Goal: Task Accomplishment & Management: Complete application form

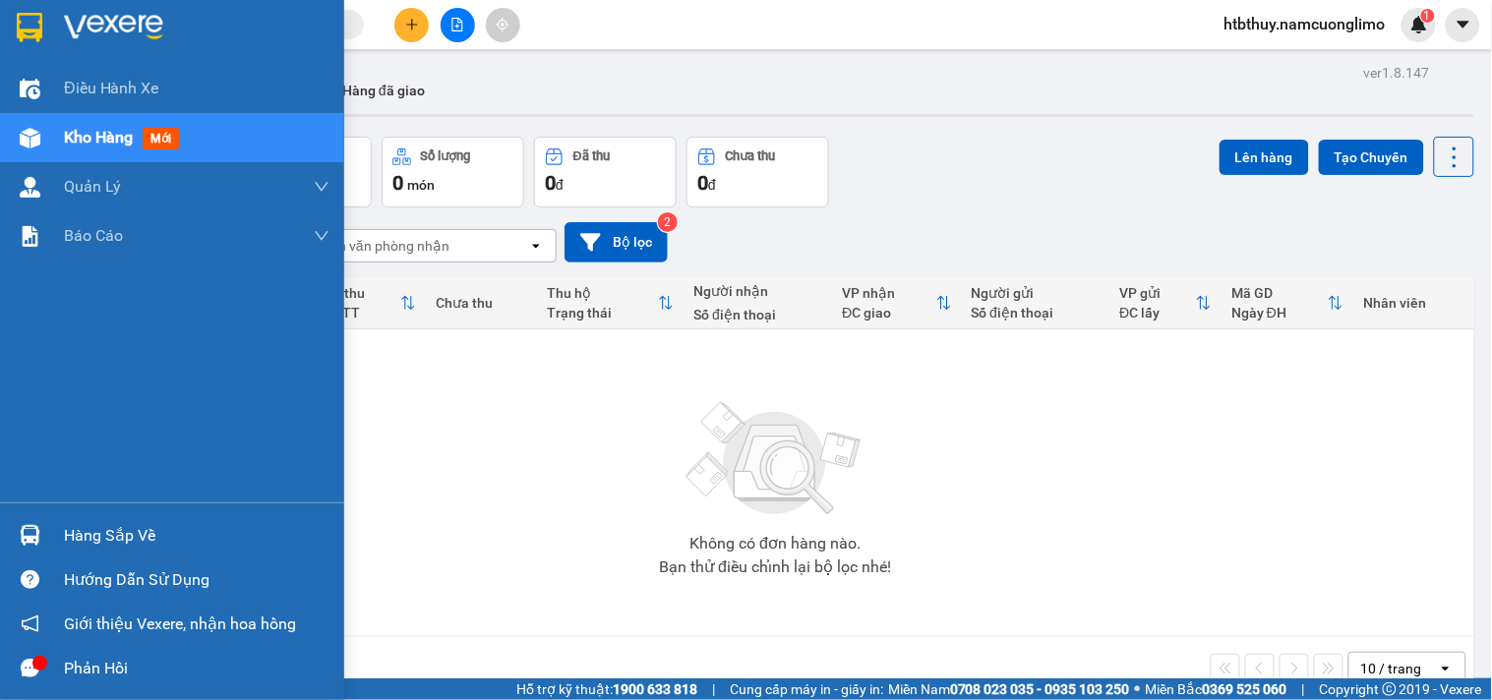
click at [56, 514] on div "Hàng sắp về" at bounding box center [172, 536] width 344 height 44
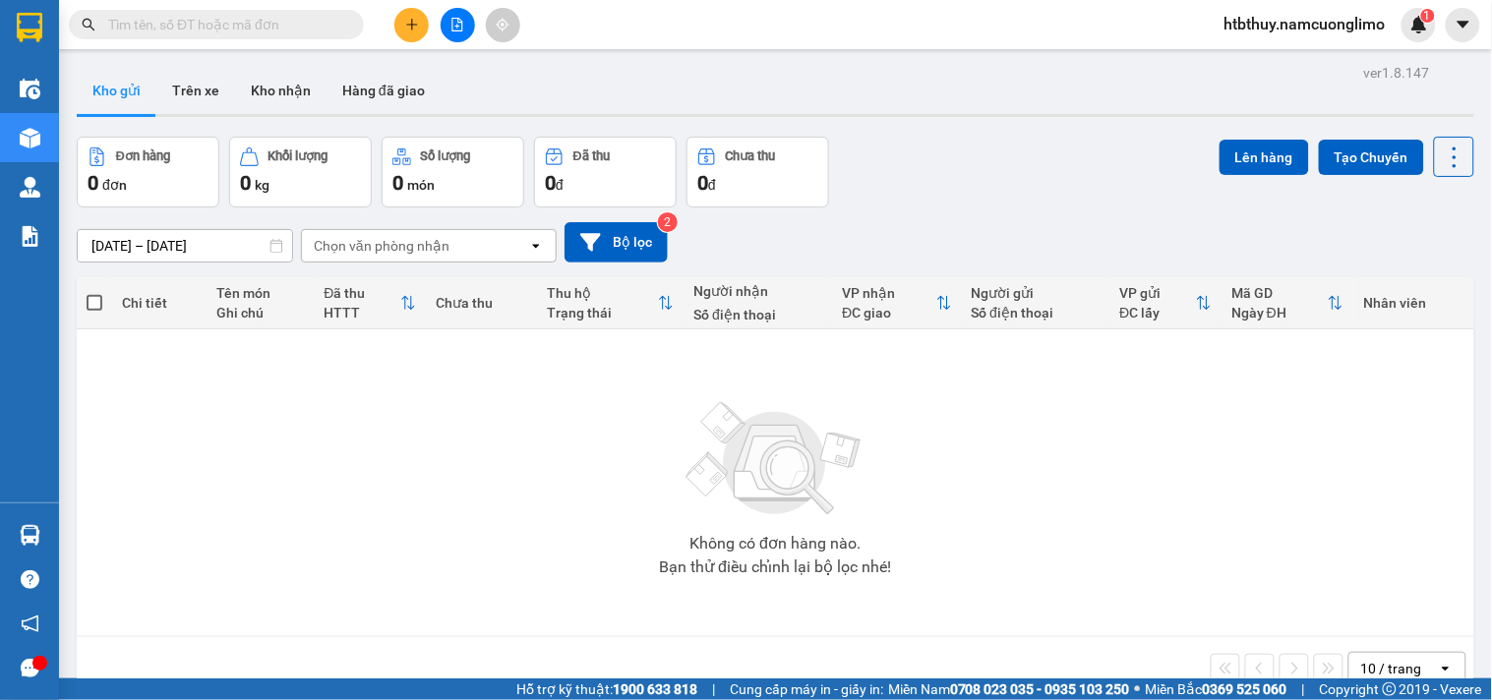
click at [1043, 568] on section "Kết quả tìm kiếm ( 0 ) Bộ lọc No Data htbthuy.namcuonglimo 1 Điều hành xe Kho h…" at bounding box center [746, 350] width 1492 height 700
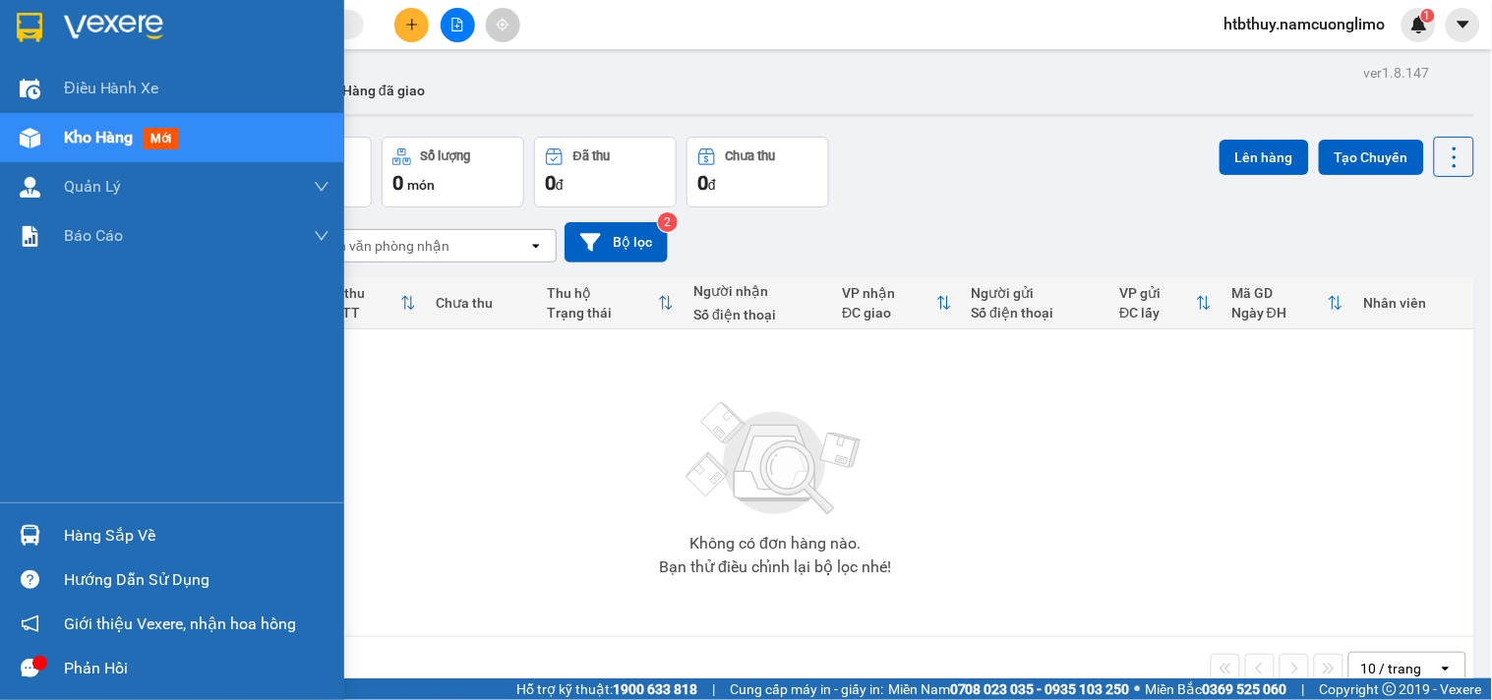
click at [42, 529] on div at bounding box center [30, 535] width 34 height 34
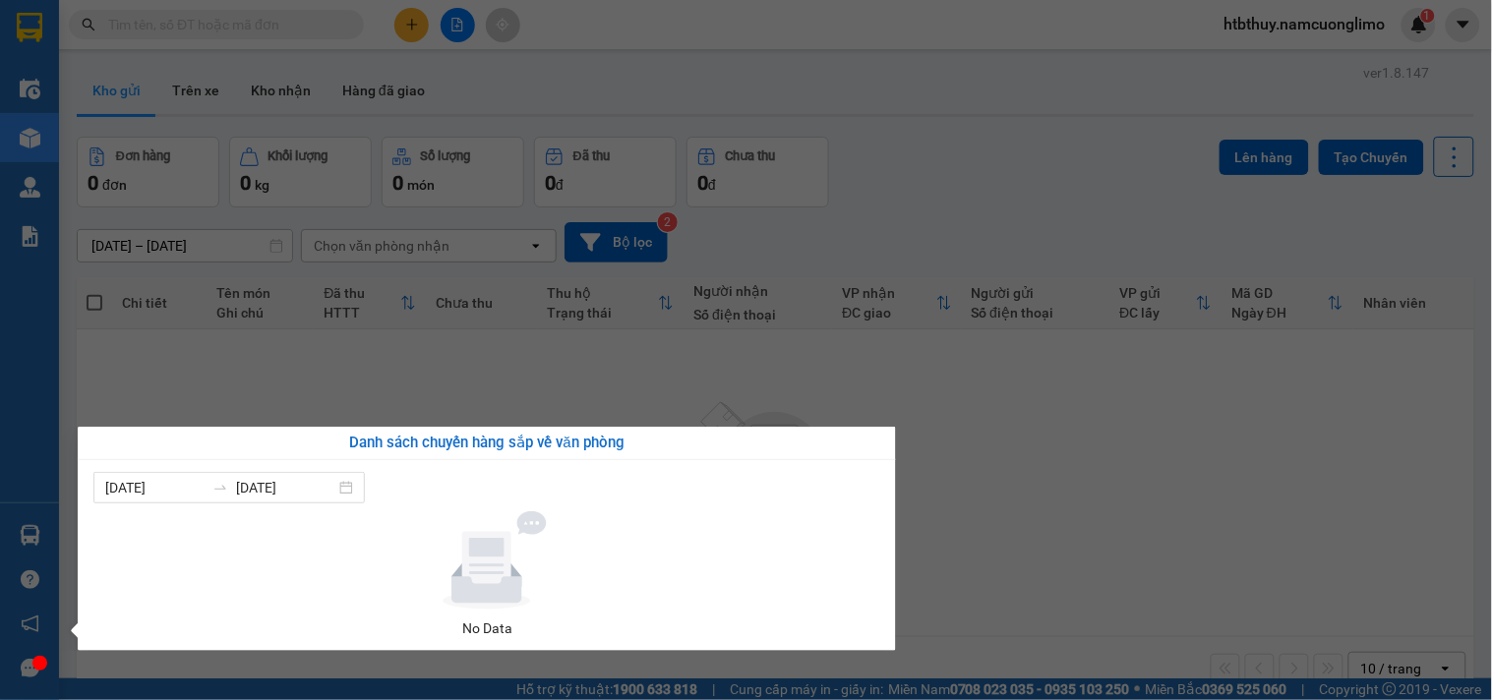
click at [51, 114] on div "Điều hành xe Kho hàng mới Quản [PERSON_NAME] lý chuyến Quản lý giao nhận mới Qu…" at bounding box center [29, 350] width 59 height 700
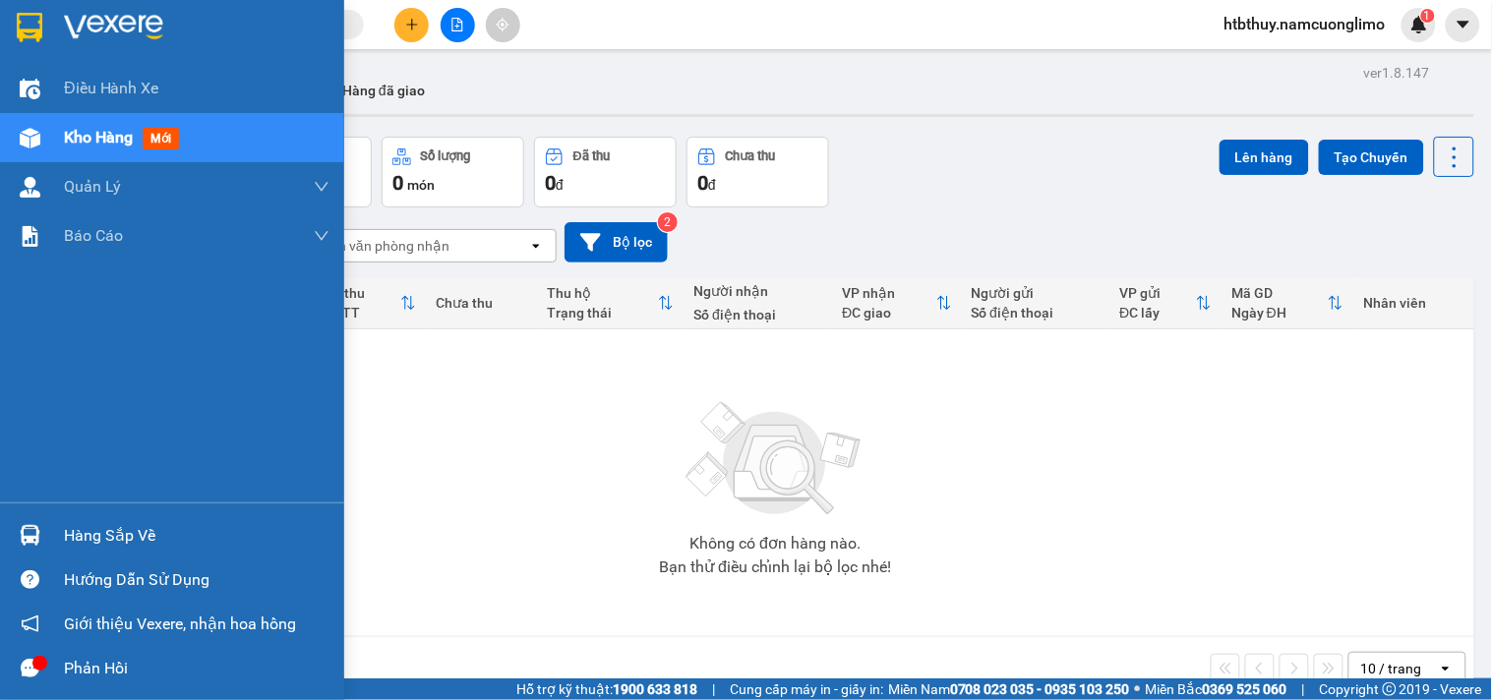
click at [47, 132] on div "Kho hàng mới" at bounding box center [172, 137] width 344 height 49
click at [149, 132] on span "mới" at bounding box center [161, 139] width 36 height 22
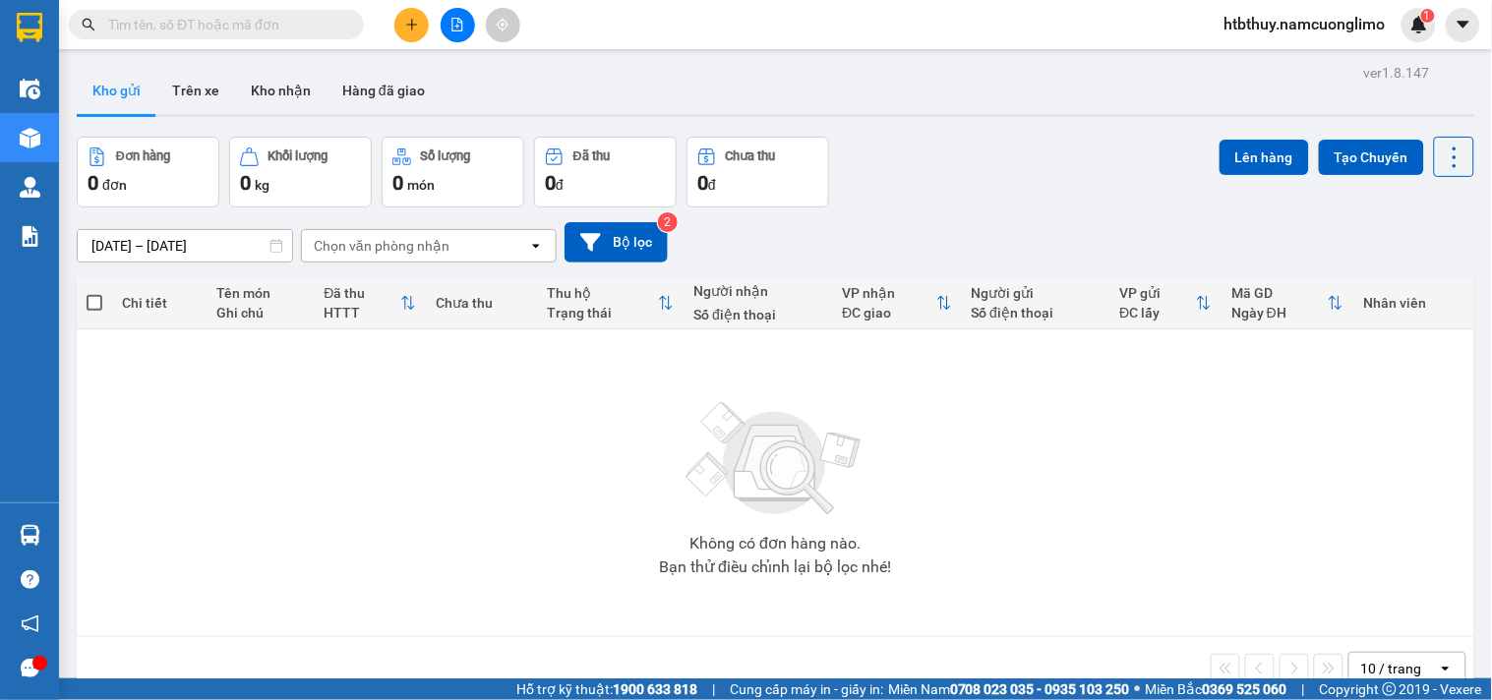
click at [118, 91] on button "Kho gửi" at bounding box center [117, 90] width 80 height 47
click at [277, 91] on button "Kho nhận" at bounding box center [280, 90] width 91 height 47
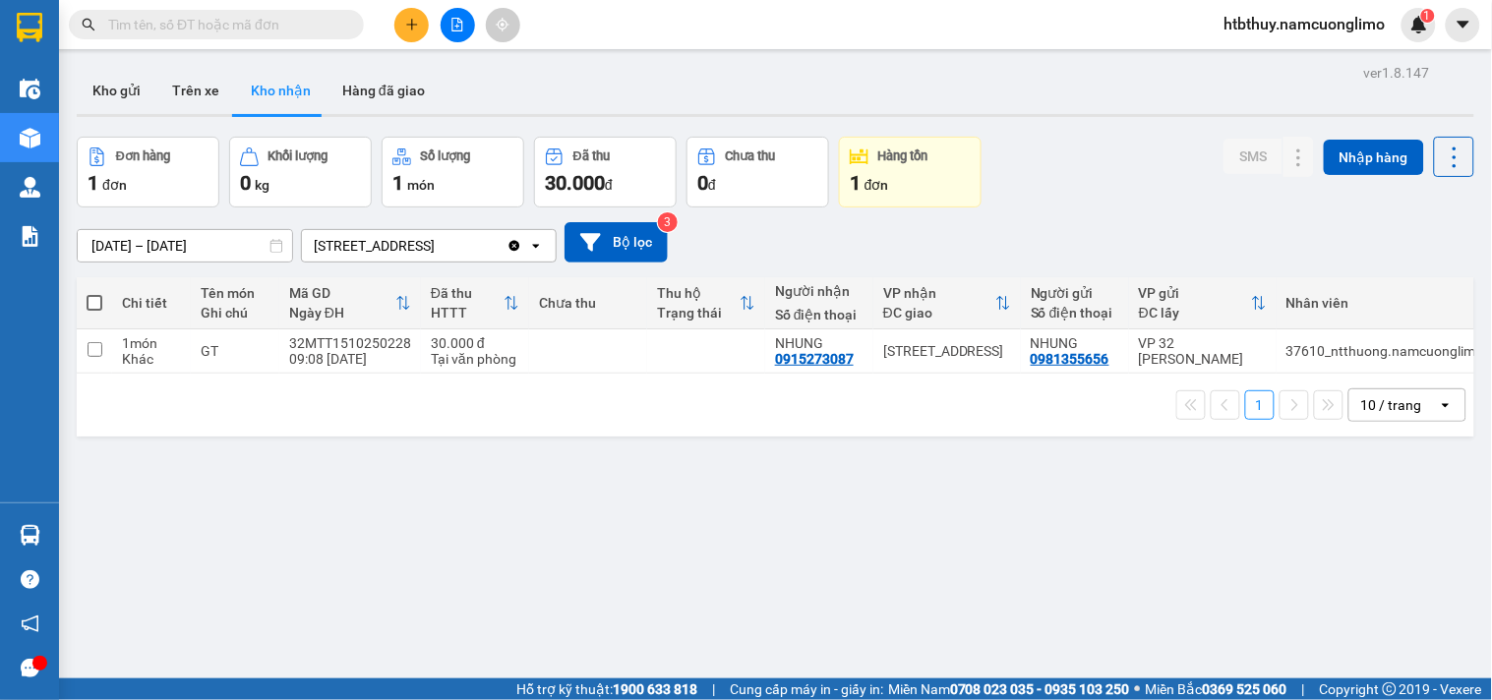
click at [214, 17] on input "text" at bounding box center [224, 25] width 232 height 22
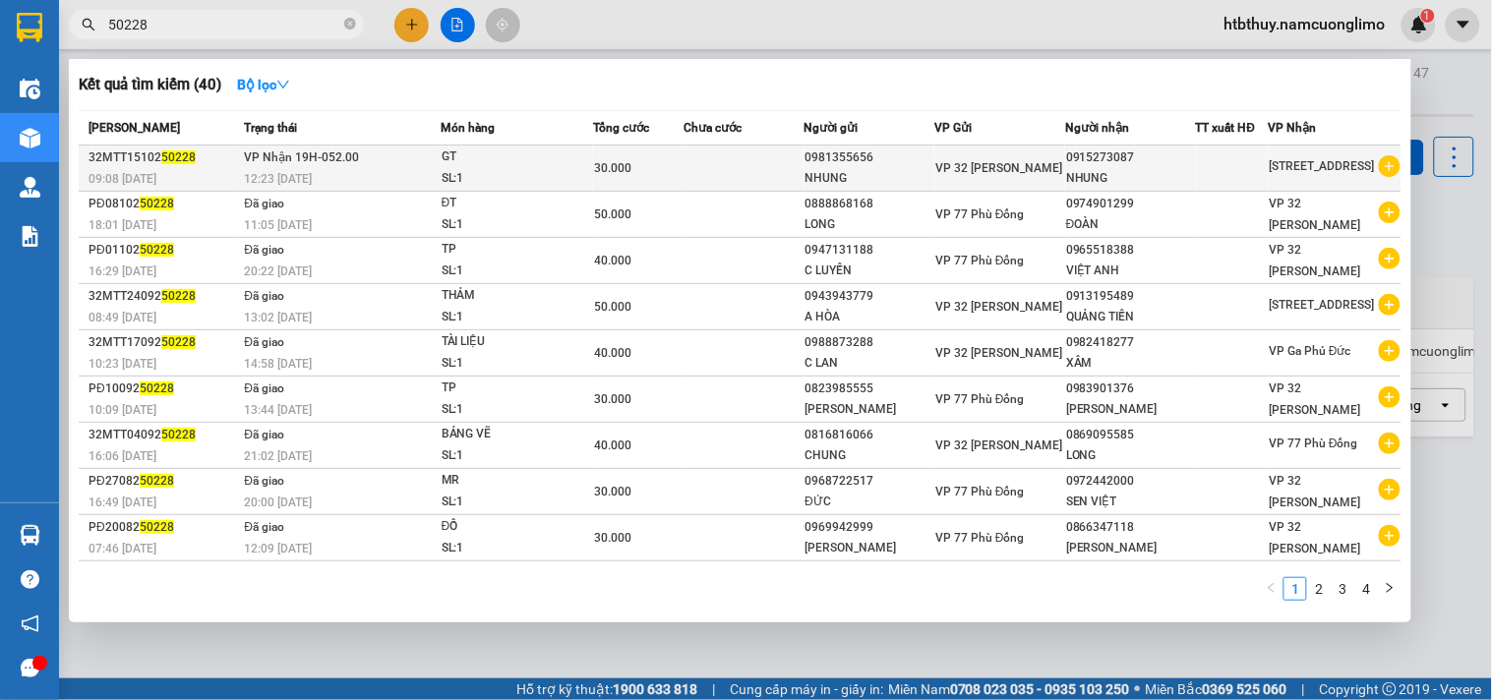
type input "50228"
click at [684, 159] on td at bounding box center [744, 169] width 121 height 46
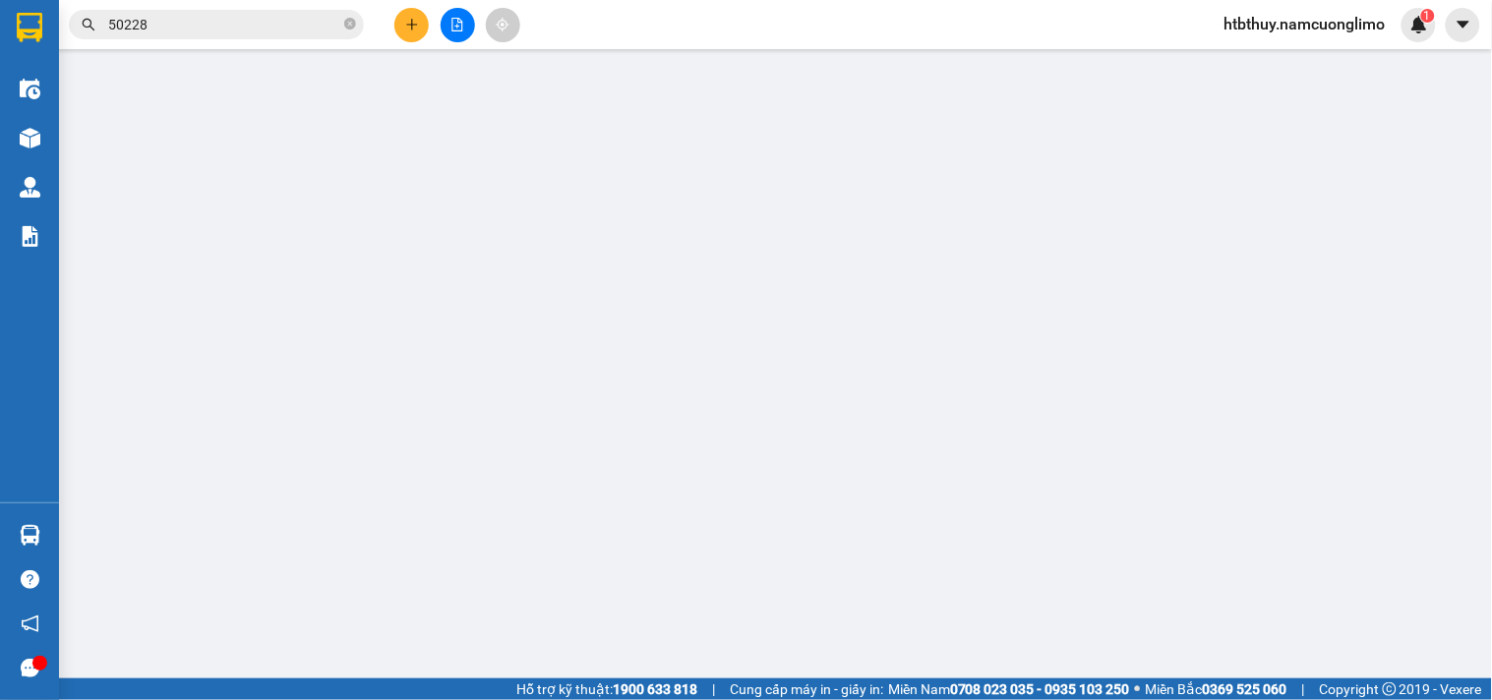
type input "0981355656"
type input "NHUNG"
type input "0915273087"
type input "NHUNG"
type input "30.000"
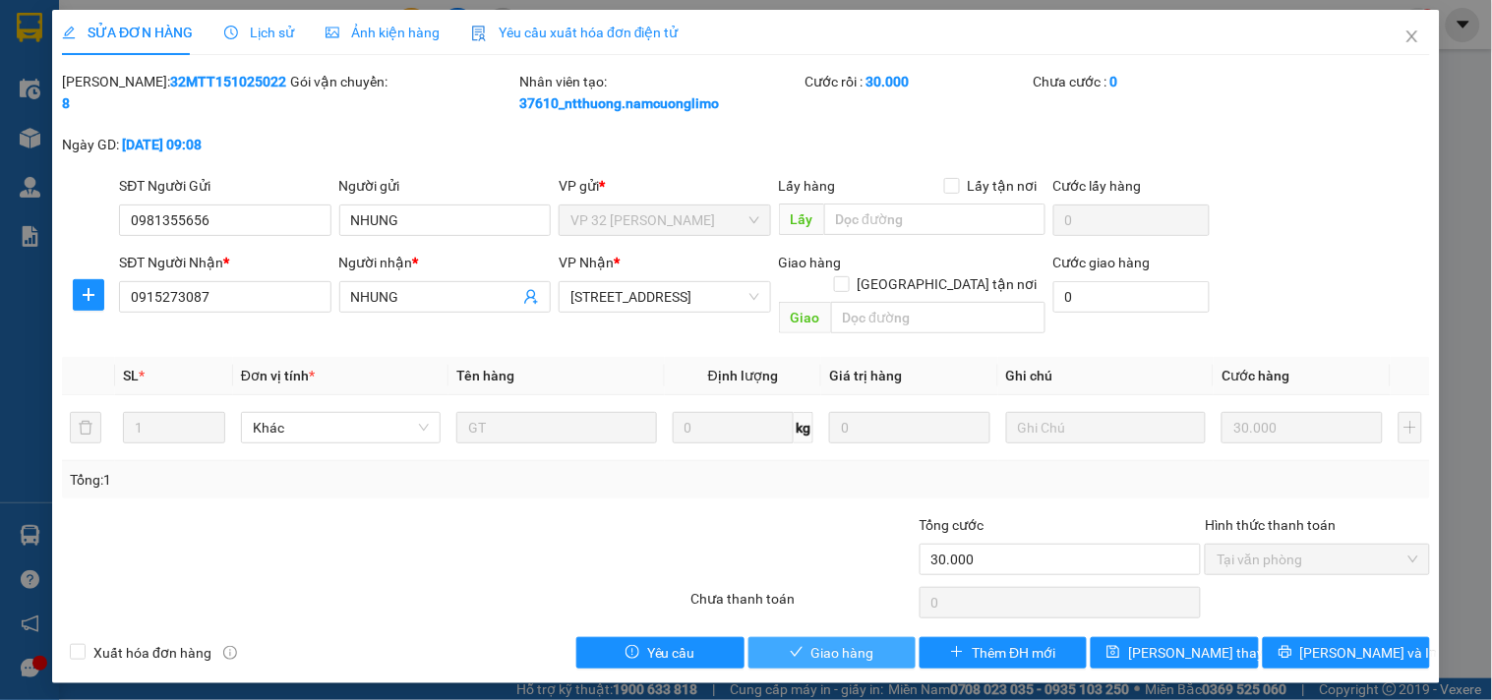
click at [857, 642] on span "Giao hàng" at bounding box center [843, 653] width 63 height 22
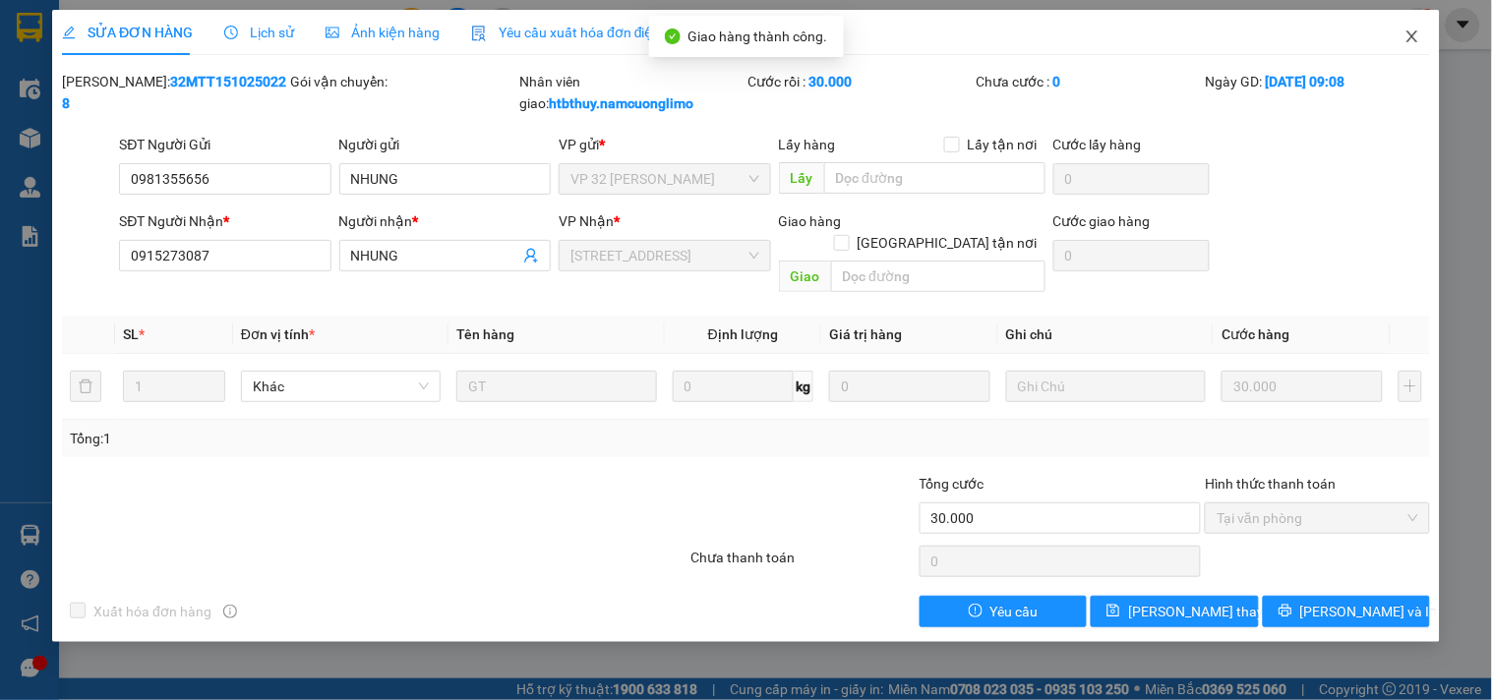
click at [1418, 32] on icon "close" at bounding box center [1412, 36] width 11 height 12
